Goal: Complete application form

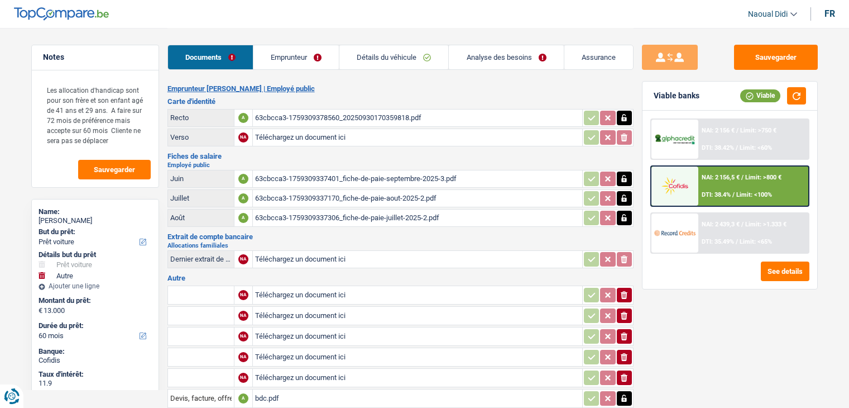
select select "car"
select select "other"
select select "60"
click at [338, 116] on div "63cbcca3-1759309378560_20250930170359818.pdf" at bounding box center [417, 117] width 325 height 17
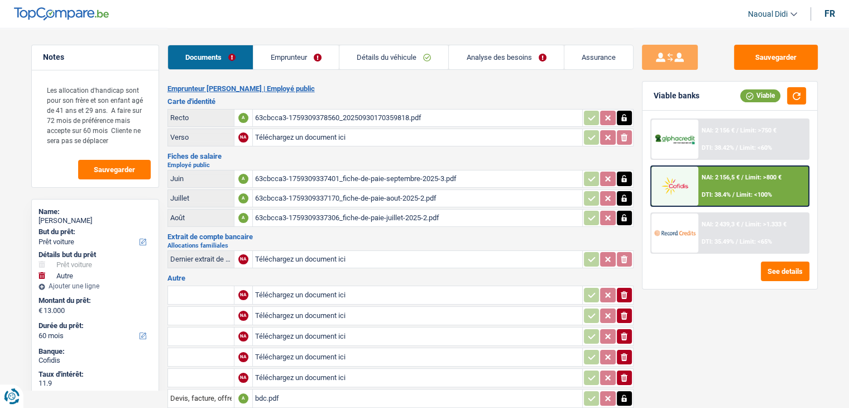
click at [308, 115] on div "63cbcca3-1759309378560_20250930170359818.pdf" at bounding box center [417, 117] width 325 height 17
click at [305, 174] on div "63cbcca3-1759309337401_fiche-de-paie-septembre-2025-3.pdf" at bounding box center [417, 178] width 325 height 17
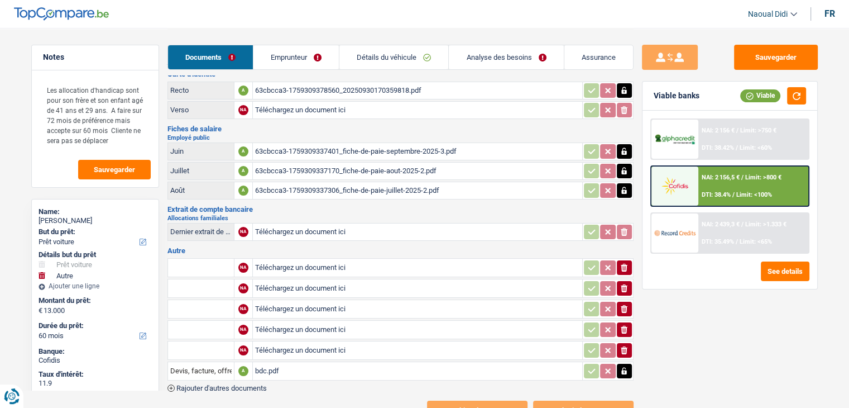
scroll to position [68, 0]
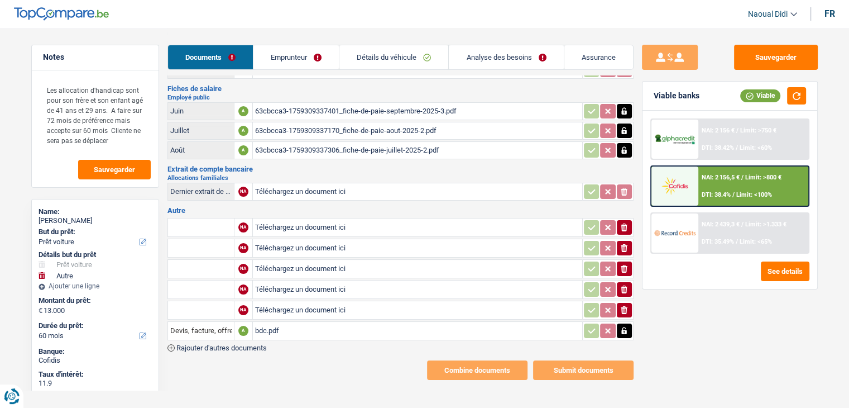
click at [273, 53] on link "Emprunteur" at bounding box center [296, 57] width 85 height 24
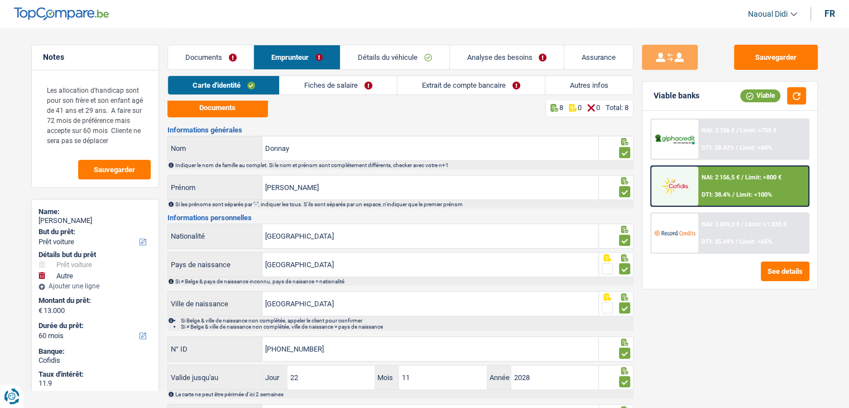
scroll to position [0, 0]
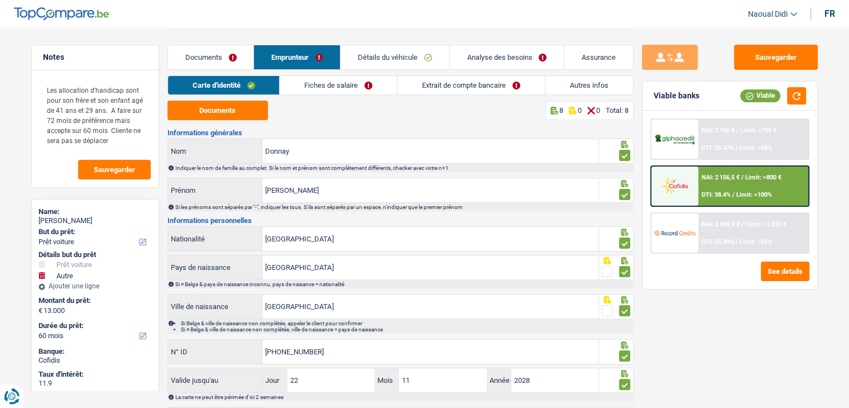
click at [335, 82] on link "Fiches de salaire" at bounding box center [338, 85] width 117 height 18
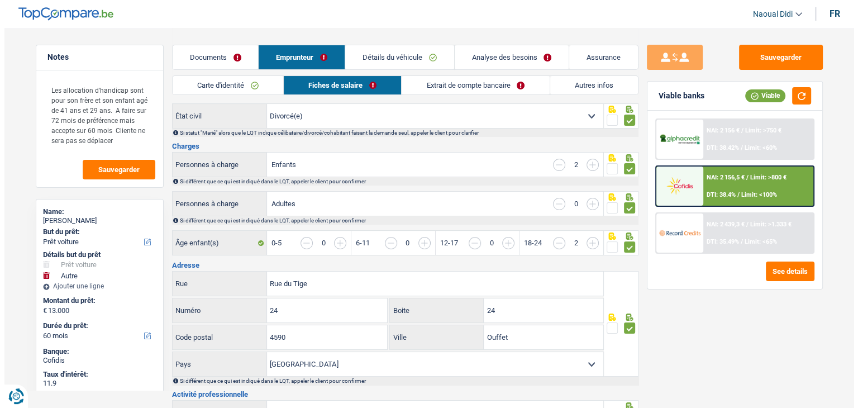
scroll to position [56, 0]
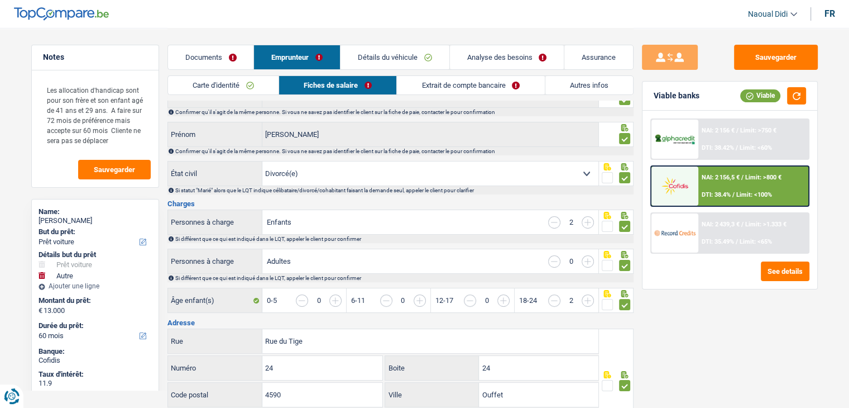
click at [738, 238] on span "/" at bounding box center [737, 241] width 2 height 7
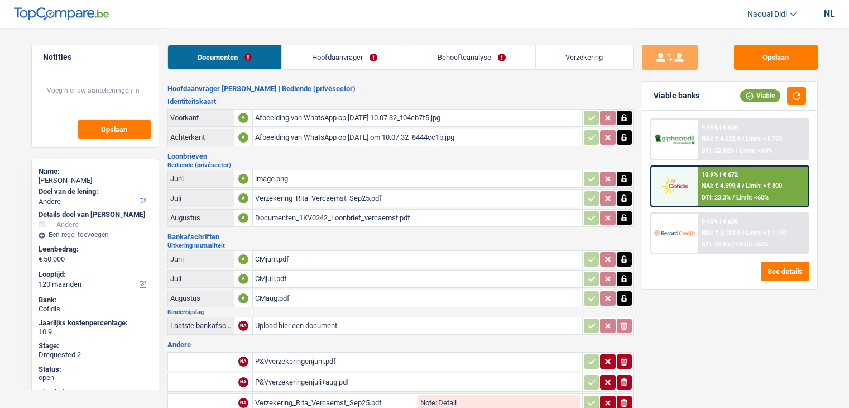
select select "other"
select select "120"
click at [338, 52] on link "Hoofdaanvrager" at bounding box center [344, 57] width 125 height 24
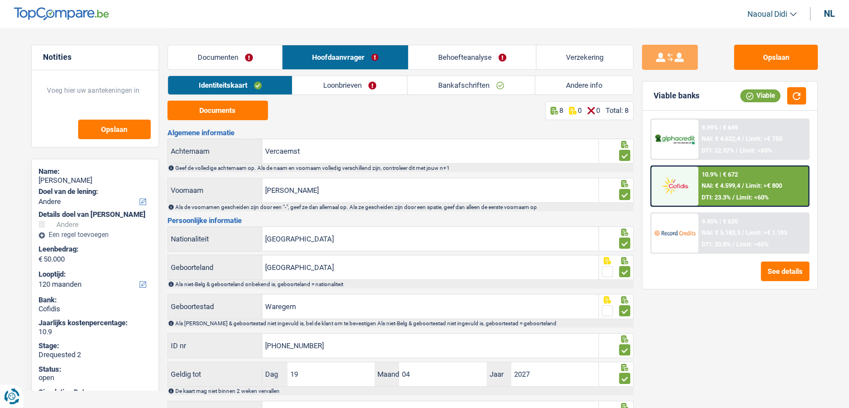
click at [458, 59] on link "Behoefteanalyse" at bounding box center [472, 57] width 127 height 24
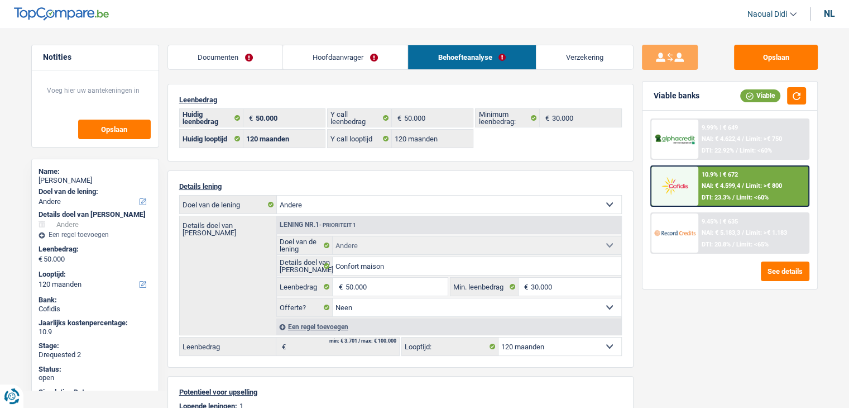
click at [344, 59] on link "Hoofdaanvrager" at bounding box center [345, 57] width 125 height 24
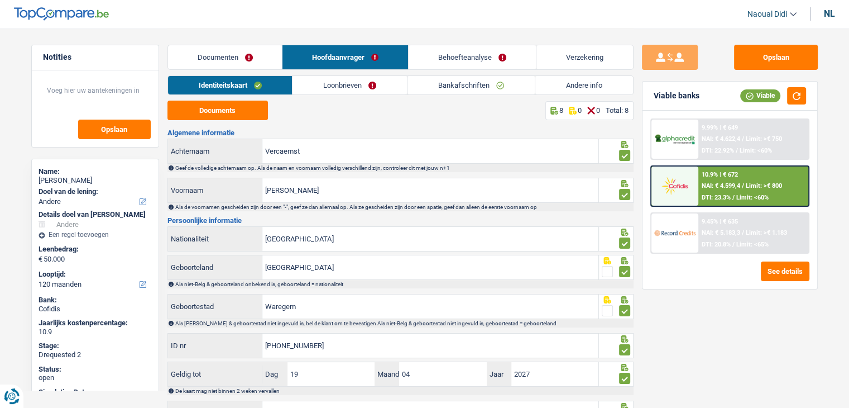
click at [360, 84] on link "Loonbrieven" at bounding box center [350, 85] width 114 height 18
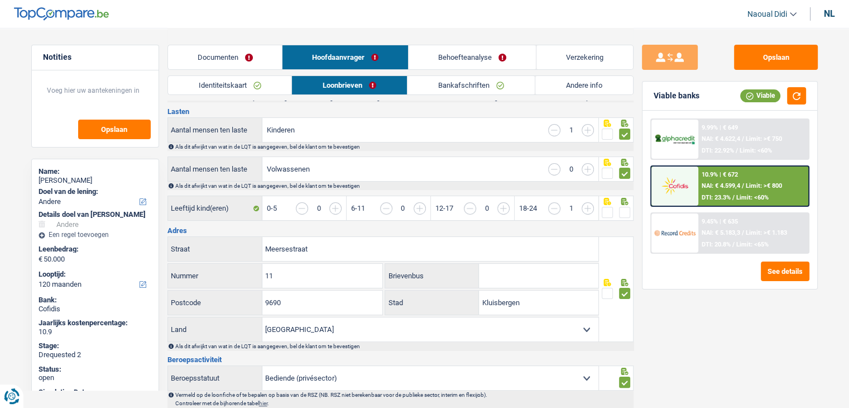
scroll to position [168, 0]
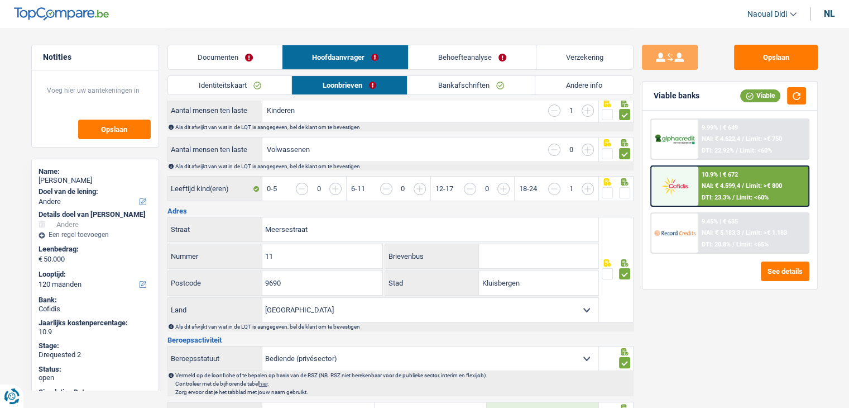
click at [625, 193] on span at bounding box center [624, 192] width 11 height 11
click at [0, 0] on input "radio" at bounding box center [0, 0] width 0 height 0
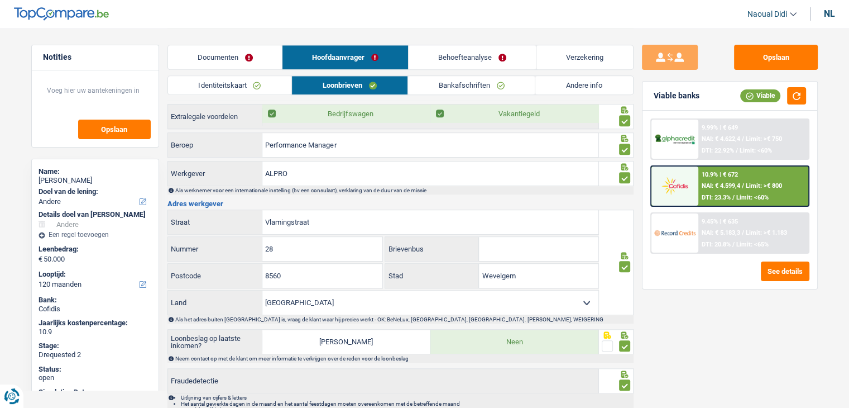
scroll to position [897, 0]
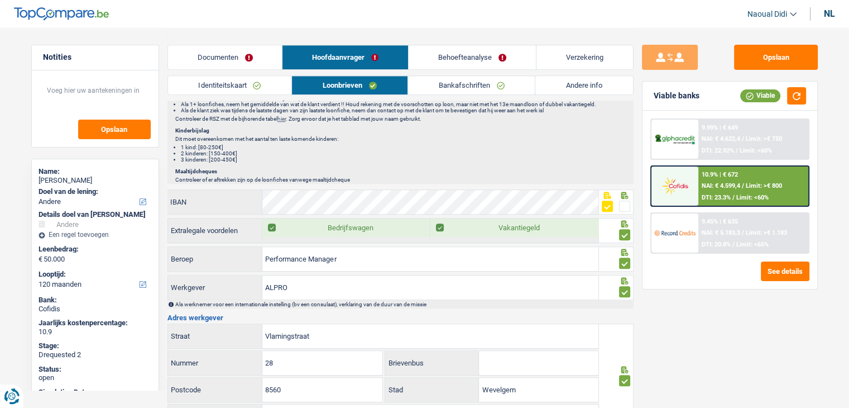
click at [452, 85] on link "Bankafschriften" at bounding box center [471, 85] width 127 height 18
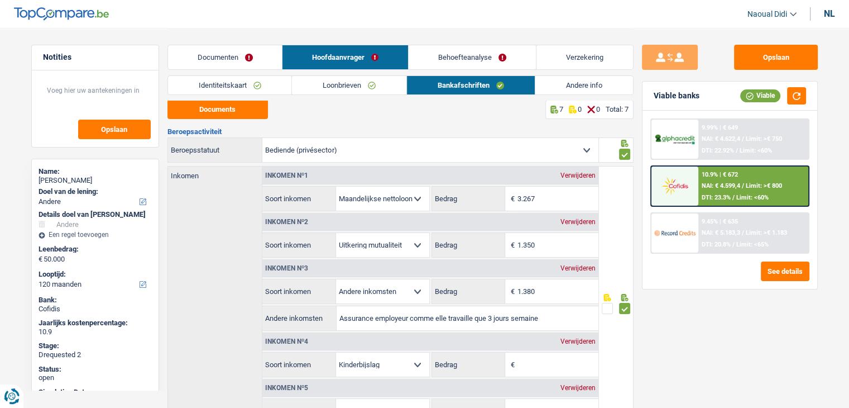
scroll to position [0, 0]
click at [477, 56] on link "Behoefteanalyse" at bounding box center [472, 57] width 127 height 24
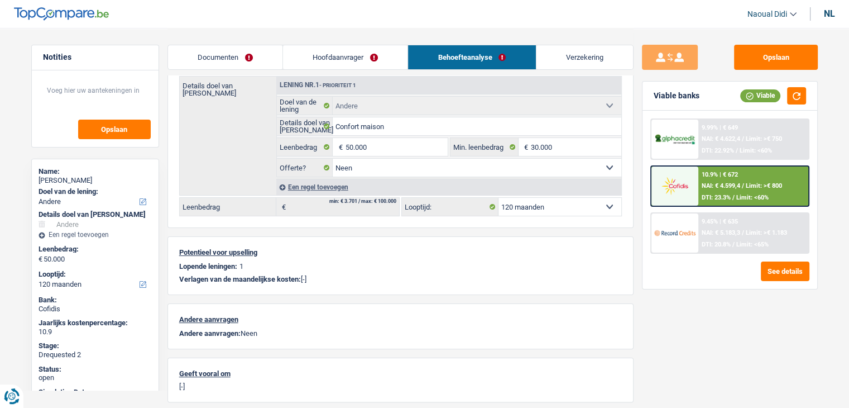
scroll to position [56, 0]
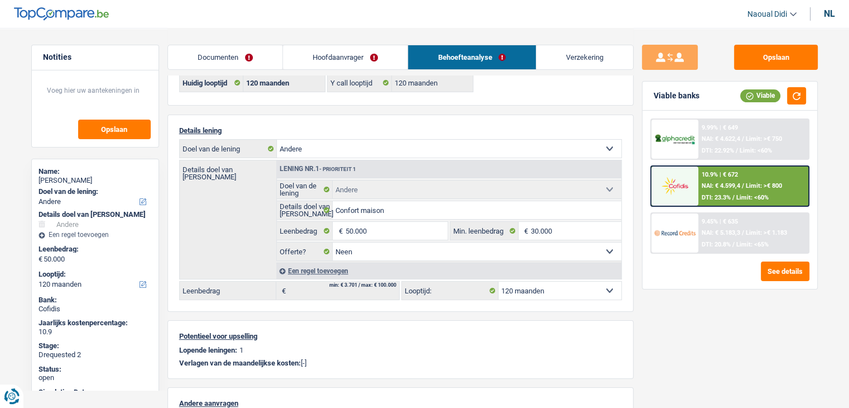
click at [241, 61] on link "Documenten" at bounding box center [225, 57] width 114 height 24
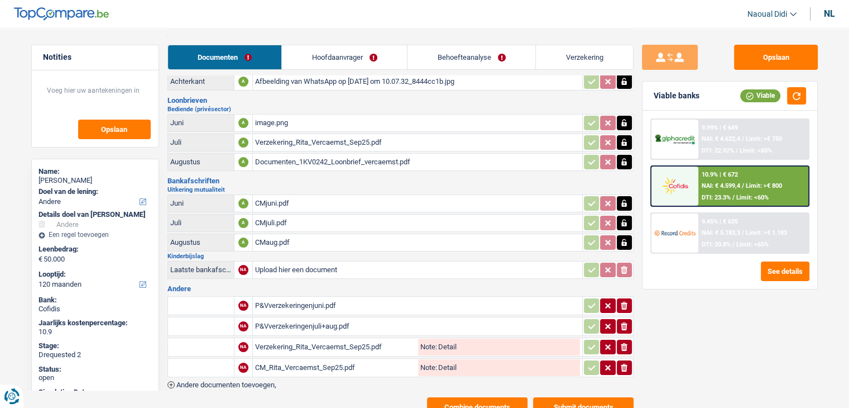
scroll to position [92, 0]
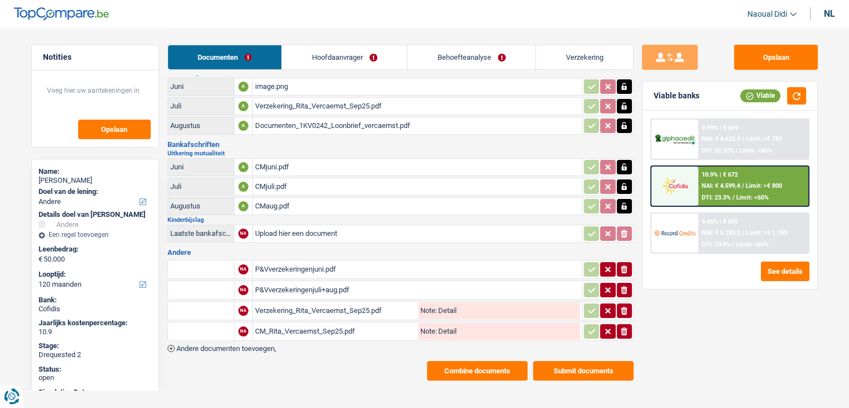
click at [579, 366] on button "Submit documents" at bounding box center [583, 371] width 101 height 20
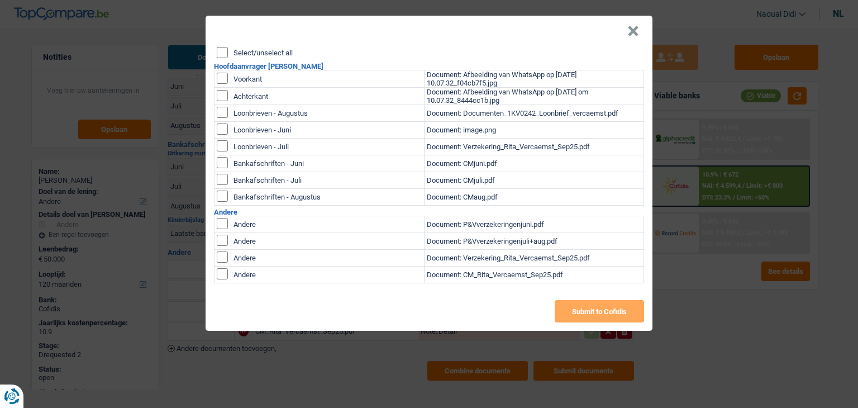
click at [638, 34] on button "×" at bounding box center [633, 31] width 12 height 11
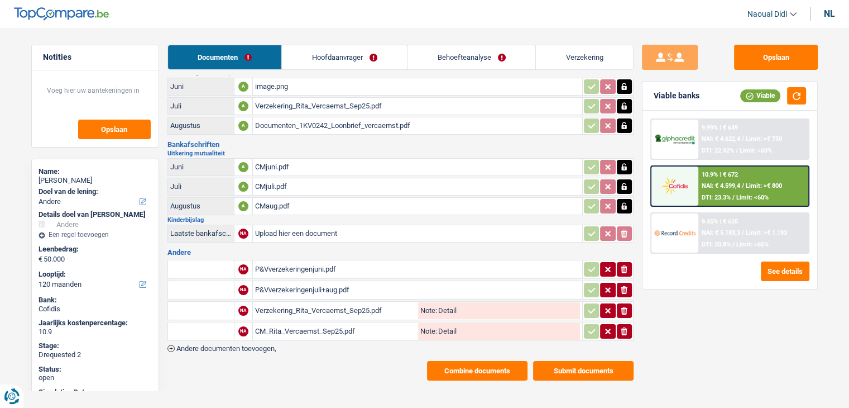
click at [455, 362] on button "Combine documents" at bounding box center [477, 371] width 101 height 20
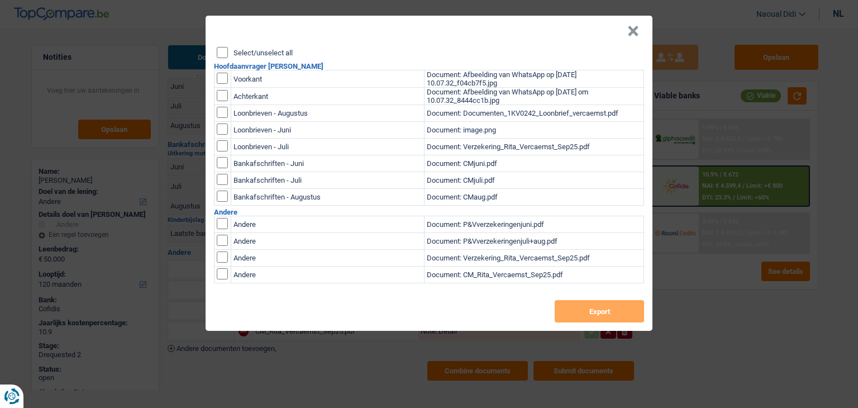
click at [221, 49] on input "Select/unselect all" at bounding box center [222, 52] width 11 height 11
checkbox input "true"
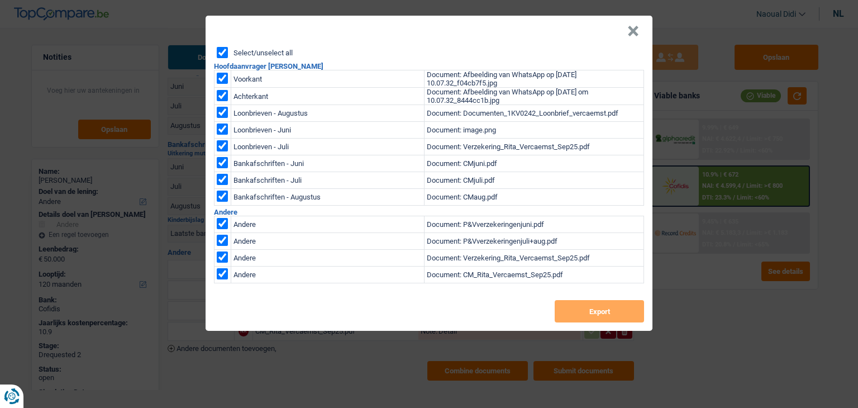
checkbox input "true"
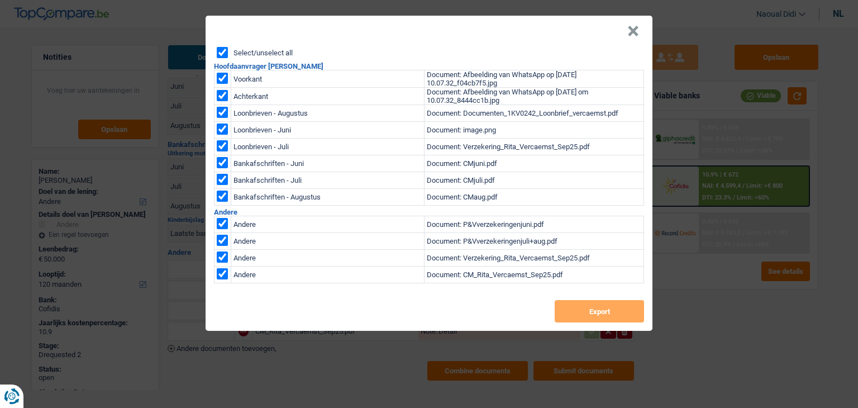
checkbox input "true"
click at [586, 311] on button "Export" at bounding box center [599, 311] width 89 height 22
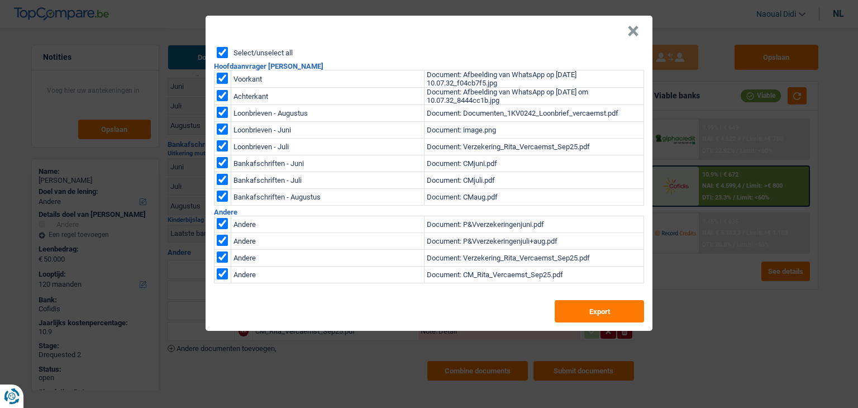
click at [630, 34] on button "×" at bounding box center [633, 31] width 12 height 11
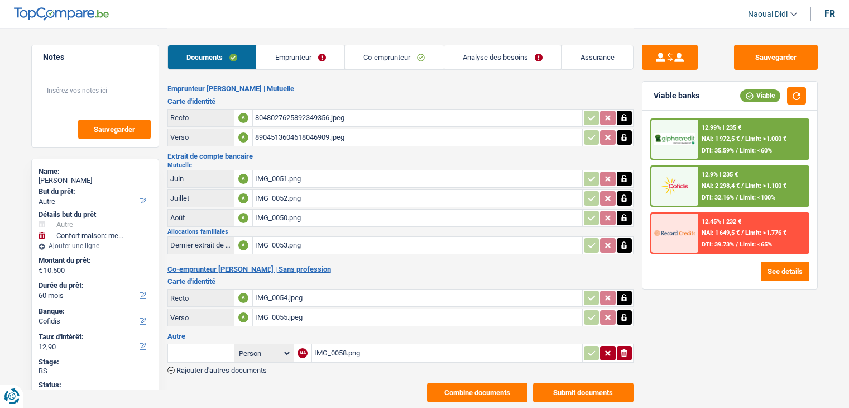
select select "other"
select select "household"
select select "60"
select select "cofidis"
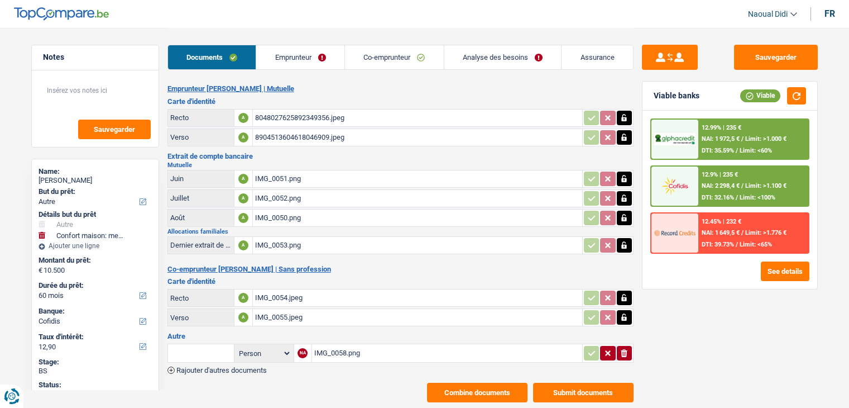
select select "60"
select select "other"
select select "yes"
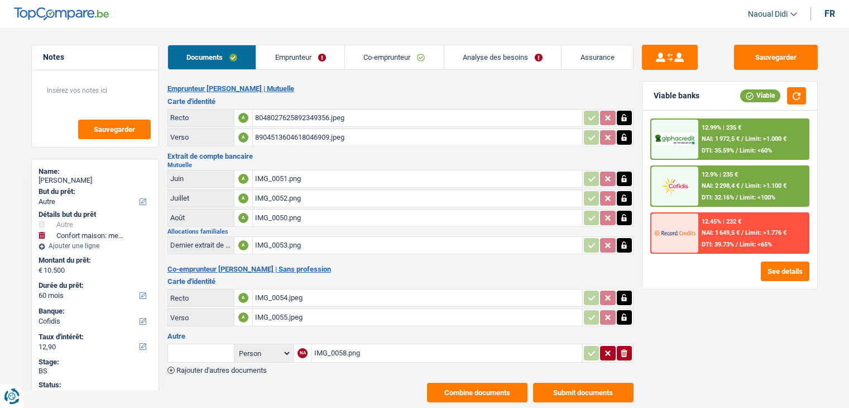
select select "household"
select select "yes"
select select "60"
click at [397, 51] on link "Co-emprunteur" at bounding box center [394, 57] width 99 height 24
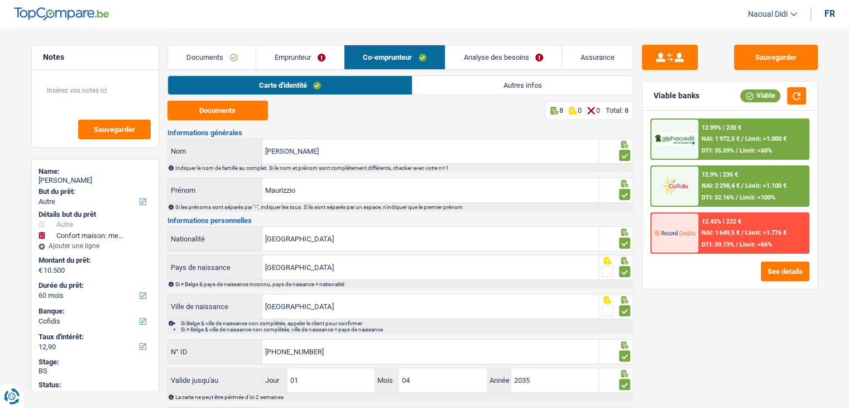
click at [494, 51] on link "Analyse des besoins" at bounding box center [504, 57] width 117 height 24
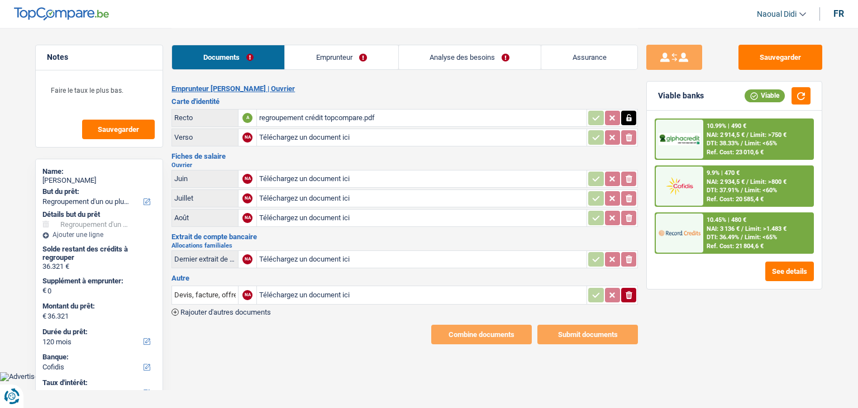
select select "refinancing"
select select "120"
select select "cofidis"
click at [358, 58] on link "Emprunteur" at bounding box center [341, 57] width 113 height 24
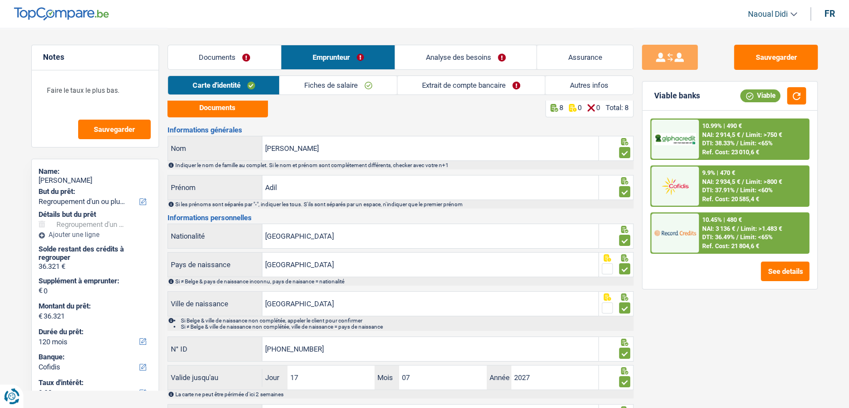
scroll to position [62, 0]
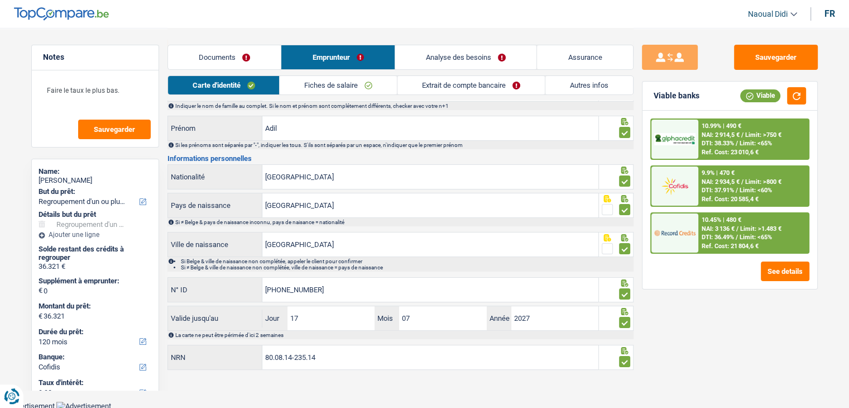
click at [348, 87] on link "Fiches de salaire" at bounding box center [338, 85] width 117 height 18
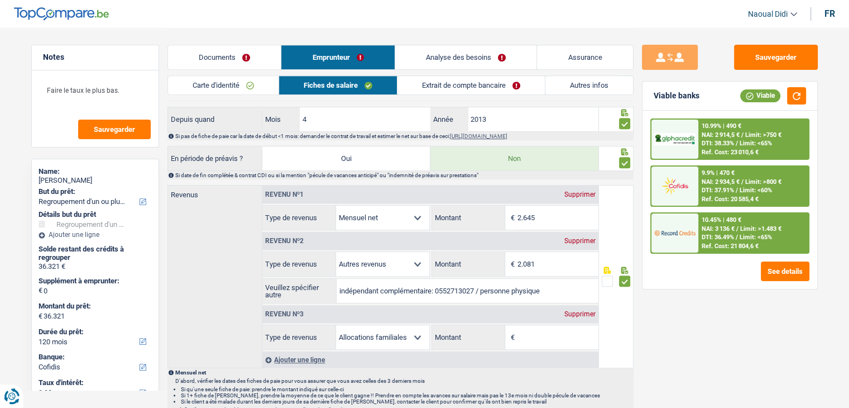
scroll to position [620, 0]
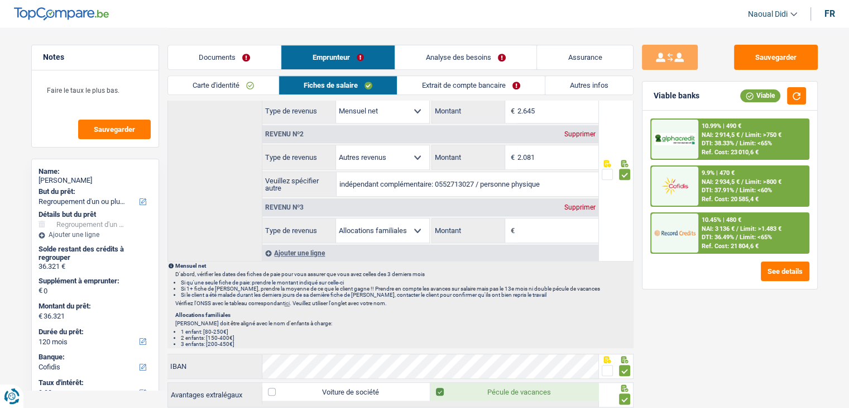
click at [574, 206] on div "Supprimer" at bounding box center [580, 207] width 37 height 7
